Goal: Find specific page/section: Find specific page/section

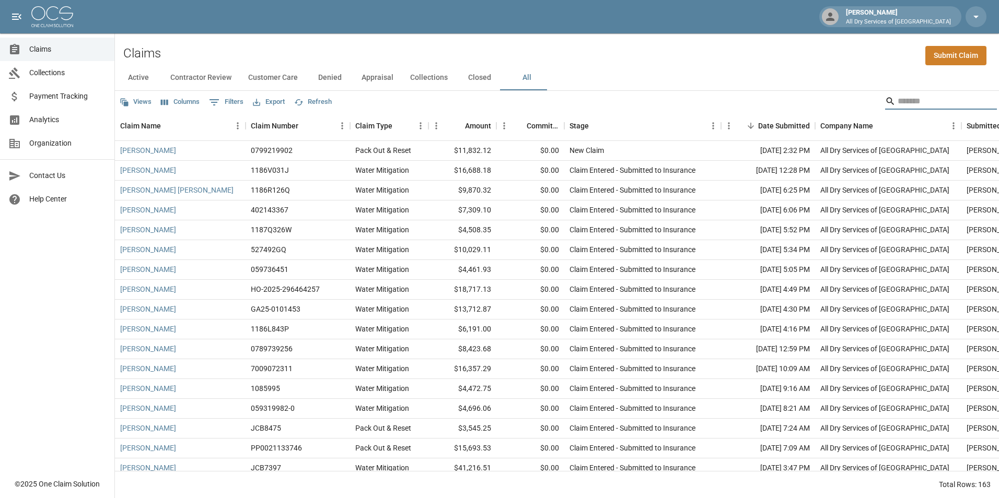
click at [909, 103] on input "Search" at bounding box center [939, 101] width 84 height 17
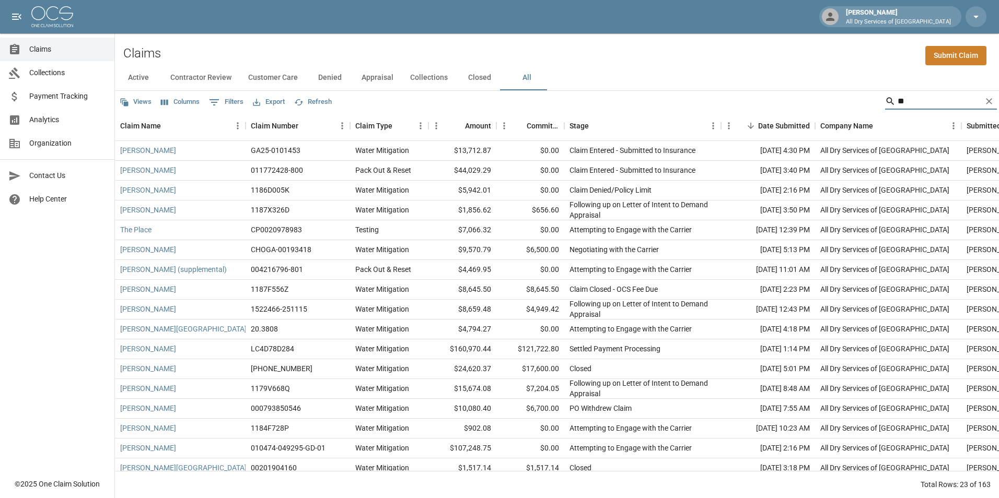
type input "*"
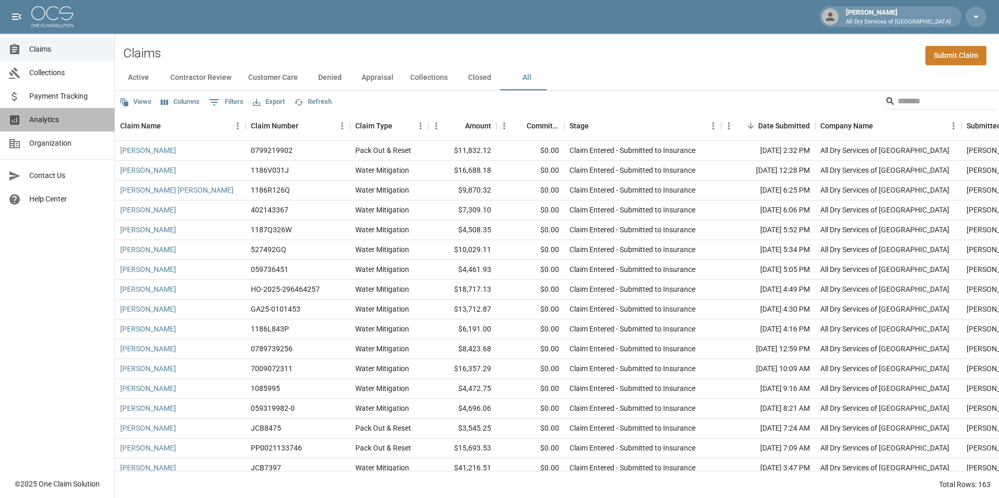
click at [67, 120] on span "Analytics" at bounding box center [67, 119] width 77 height 11
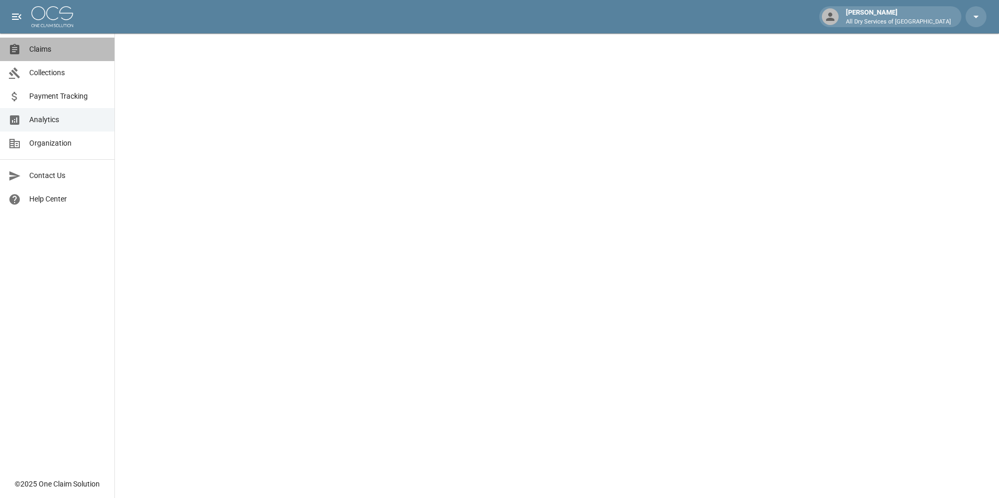
click at [61, 43] on link "Claims" at bounding box center [57, 50] width 114 height 24
